Goal: Entertainment & Leisure: Consume media (video, audio)

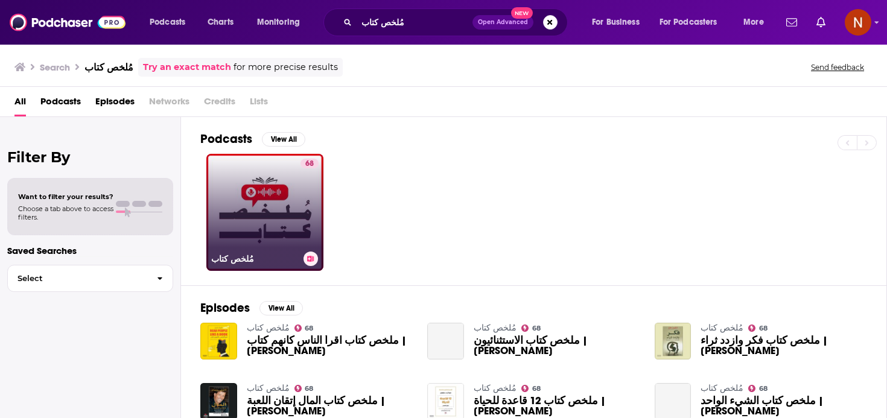
click at [265, 225] on link "68 مُلخص كتاب" at bounding box center [264, 212] width 117 height 117
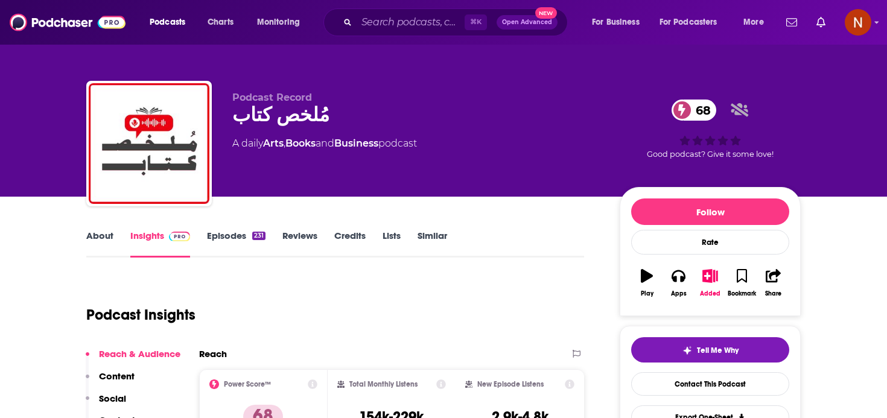
click at [218, 238] on link "Episodes 231" at bounding box center [236, 244] width 59 height 28
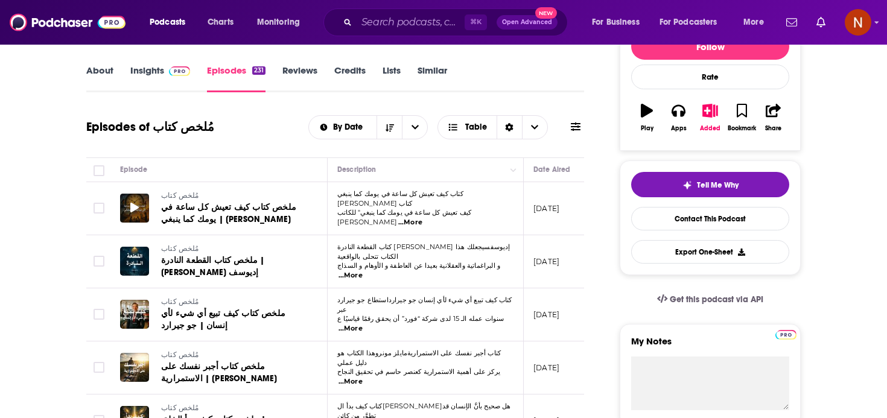
click at [132, 207] on icon at bounding box center [134, 208] width 8 height 10
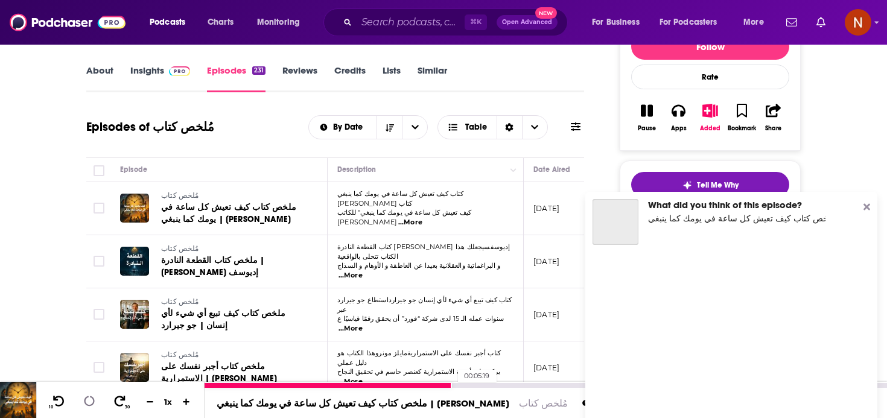
click at [452, 385] on div "00:05:19" at bounding box center [545, 385] width 682 height 5
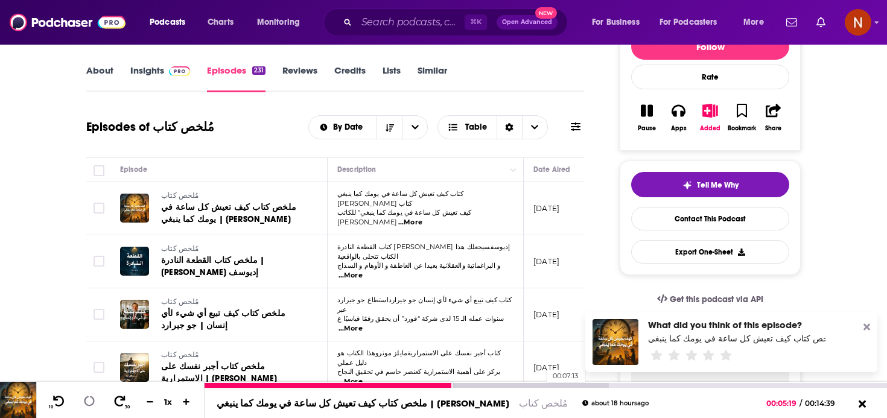
click at [540, 387] on div at bounding box center [406, 385] width 404 height 5
click at [866, 403] on icon at bounding box center [861, 404] width 15 height 12
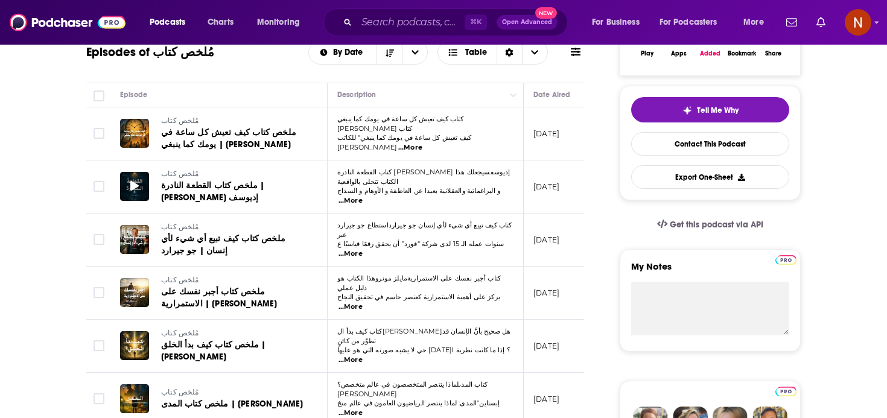
click at [133, 185] on span at bounding box center [134, 187] width 8 height 14
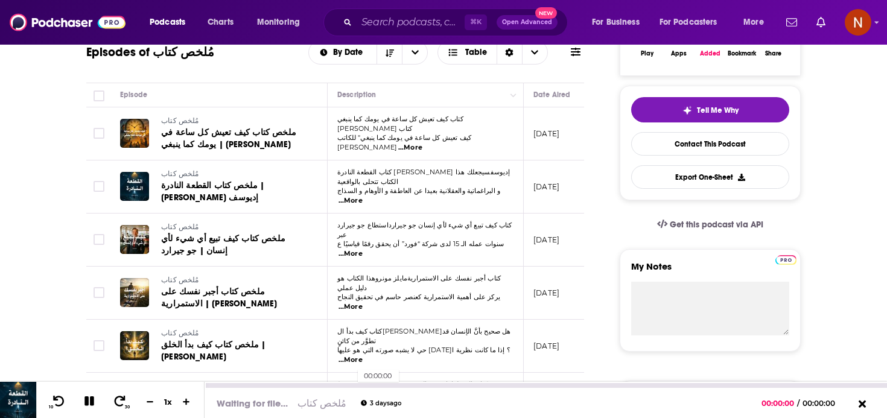
click at [352, 384] on div "00:00:00" at bounding box center [545, 385] width 682 height 5
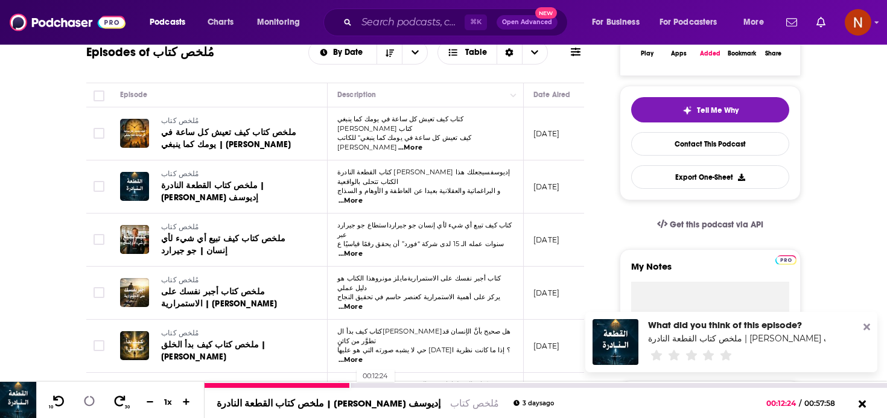
click at [350, 387] on div at bounding box center [277, 385] width 146 height 5
click at [372, 390] on div "ملخص كتاب القطعة النادرة | نور الدين إديوسف مُلخص كتاب 3 days ago 00:12:37 / 00…" at bounding box center [545, 403] width 682 height 30
click at [375, 387] on div at bounding box center [306, 385] width 204 height 5
click at [390, 384] on div at bounding box center [319, 385] width 230 height 5
click at [417, 385] on div at bounding box center [326, 385] width 245 height 5
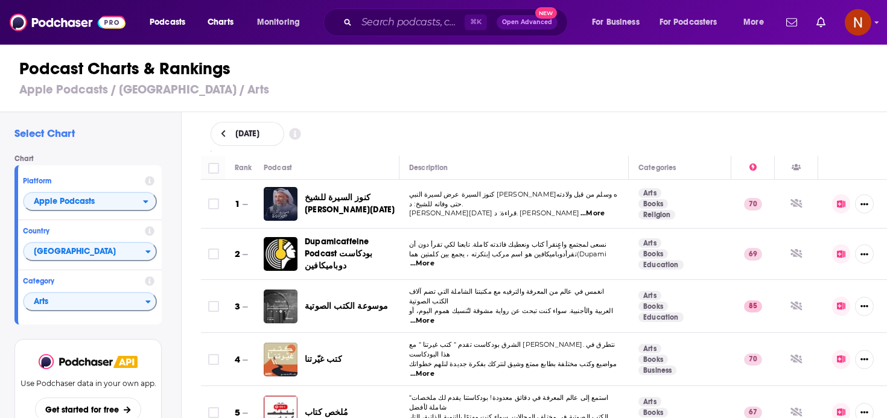
scroll to position [34, 0]
